Goal: Information Seeking & Learning: Learn about a topic

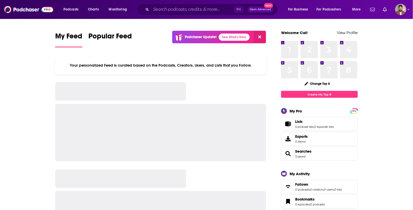
click at [164, 8] on input "Search podcasts, credits, & more..." at bounding box center [192, 9] width 83 height 8
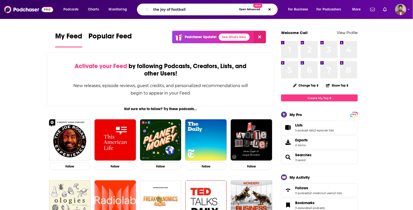
type input "the joy of football"
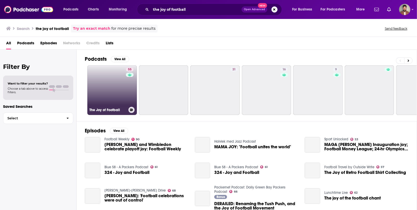
click at [109, 96] on link "55 The Joy of Football" at bounding box center [112, 90] width 50 height 50
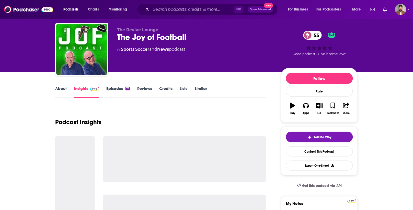
scroll to position [12, 0]
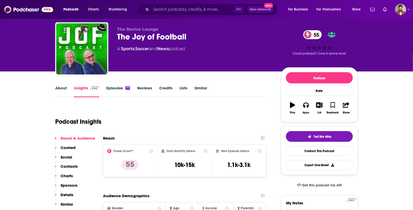
click at [64, 88] on link "About" at bounding box center [61, 91] width 12 height 12
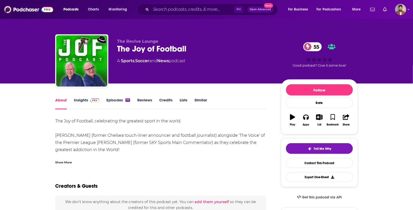
click at [85, 102] on link "Insights" at bounding box center [86, 103] width 25 height 12
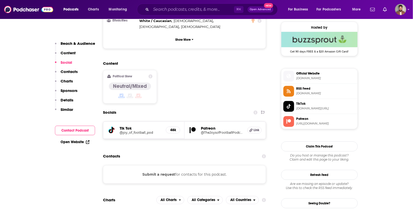
scroll to position [369, 0]
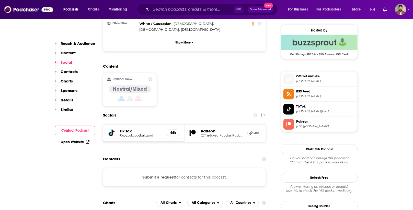
click at [139, 133] on h5 "@joy_of_football_pod" at bounding box center [141, 135] width 42 height 4
click at [135, 124] on div "Tik Tok @joy_of_football_pod 46k" at bounding box center [143, 132] width 81 height 17
click at [127, 133] on h5 "@joy_of_football_pod" at bounding box center [141, 135] width 42 height 4
